Goal: Information Seeking & Learning: Find specific page/section

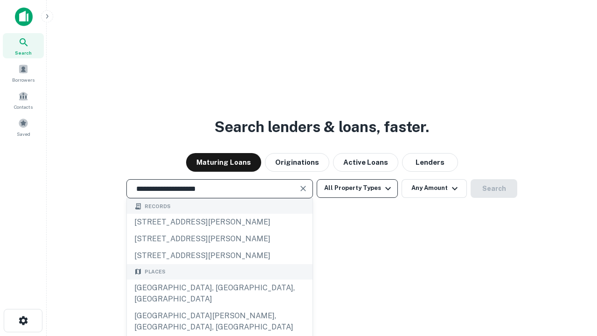
click at [219, 307] on div "[GEOGRAPHIC_DATA], [GEOGRAPHIC_DATA], [GEOGRAPHIC_DATA]" at bounding box center [220, 293] width 186 height 28
click at [357, 188] on button "All Property Types" at bounding box center [357, 188] width 81 height 19
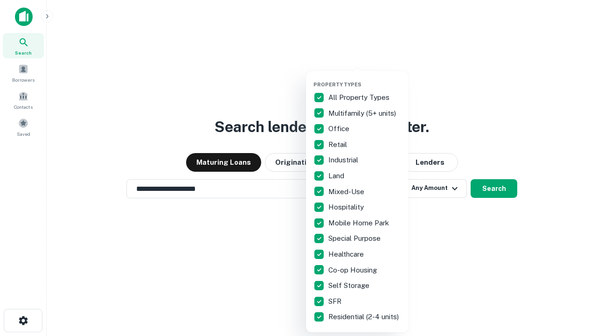
type input "**********"
click at [365, 78] on button "button" at bounding box center [364, 78] width 103 height 0
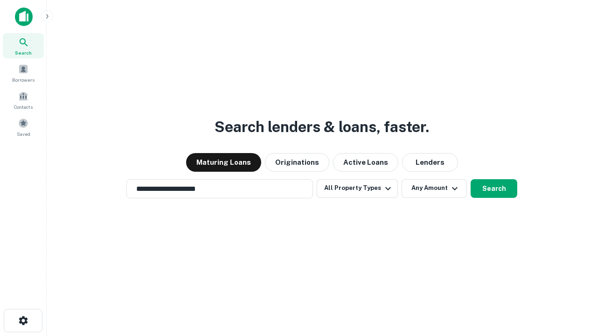
scroll to position [6, 112]
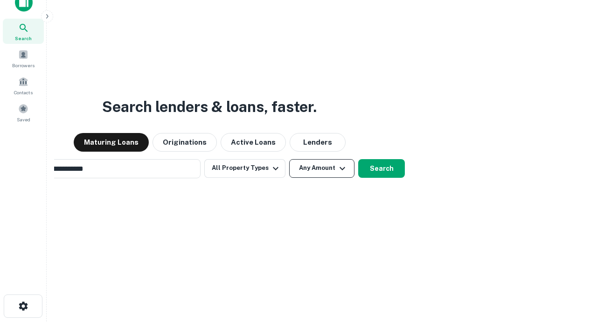
click at [289, 159] on button "Any Amount" at bounding box center [321, 168] width 65 height 19
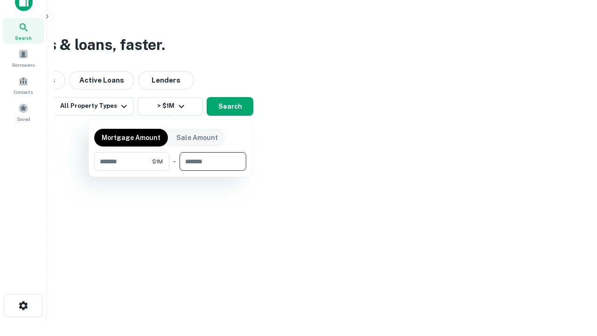
type input "*******"
click at [170, 171] on button "button" at bounding box center [170, 171] width 152 height 0
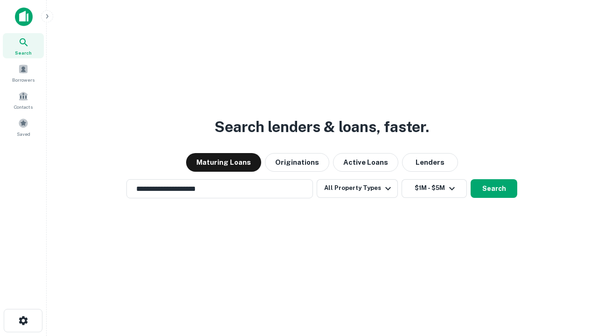
scroll to position [6, 172]
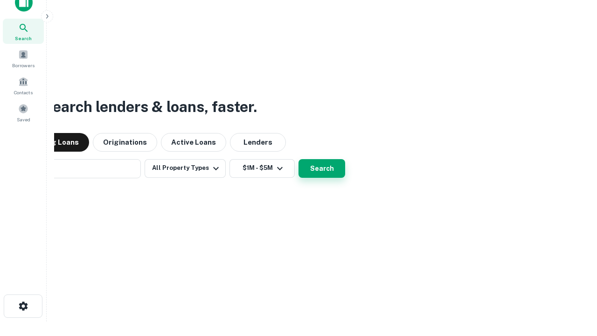
click at [298, 159] on button "Search" at bounding box center [321, 168] width 47 height 19
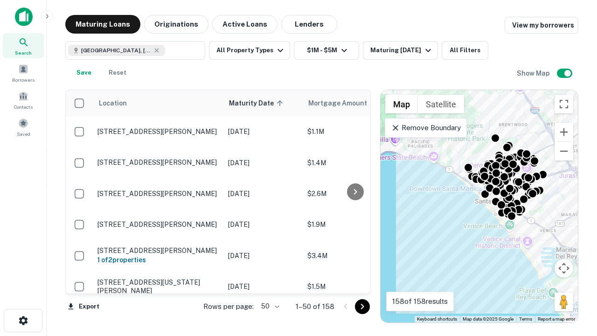
click at [269, 306] on body "Search Borrowers Contacts Saved Maturing Loans Originations Active Loans Lender…" at bounding box center [298, 168] width 597 height 336
click at [269, 283] on li "25" at bounding box center [269, 282] width 27 height 17
